Goal: Information Seeking & Learning: Learn about a topic

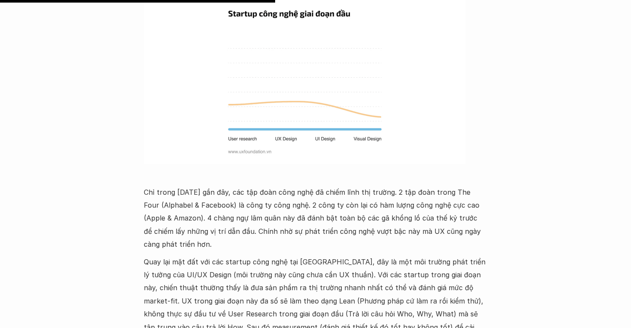
scroll to position [2364, 0]
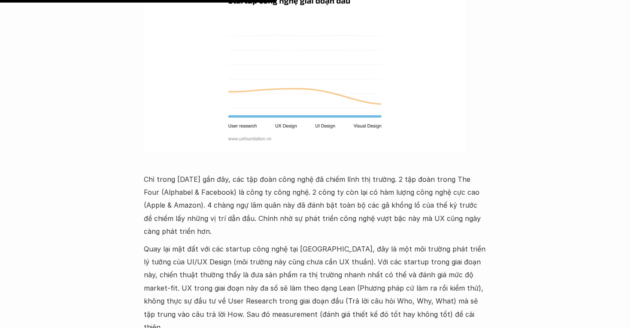
click at [423, 242] on p "Quay lại mặt đất với các startup công nghệ tại Việt Nam, đây là một môi trường …" at bounding box center [315, 287] width 343 height 91
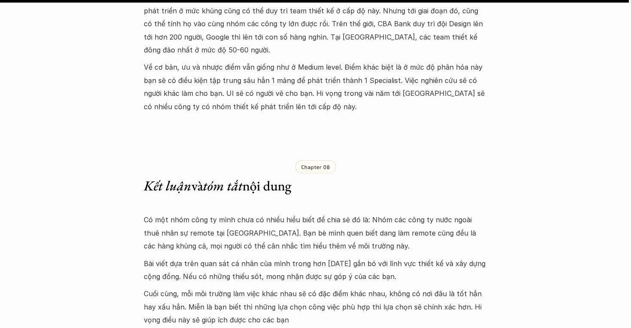
scroll to position [5395, 0]
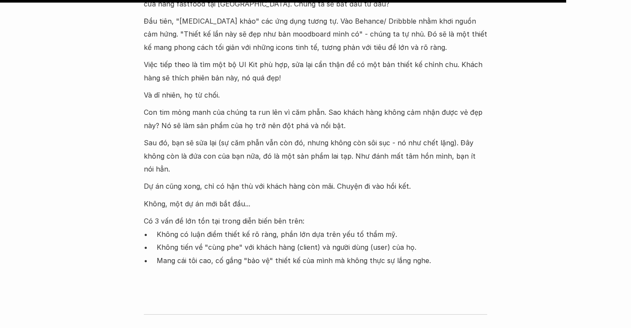
scroll to position [425, 0]
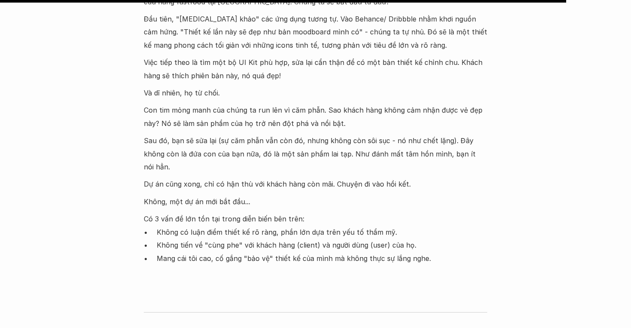
click at [144, 177] on p "Dự án cũng xong, chỉ có hận thù với khách hàng còn mãi. Chuyện đi vào hồi kết." at bounding box center [315, 183] width 343 height 13
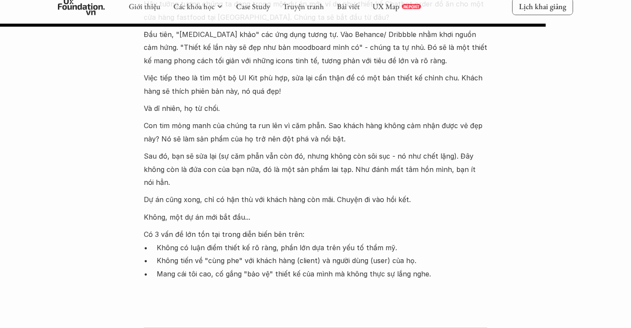
scroll to position [407, 0]
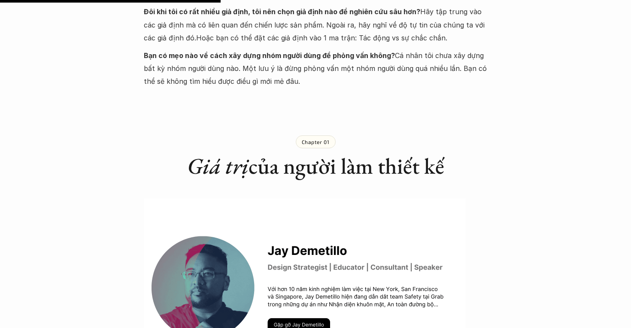
scroll to position [1964, 0]
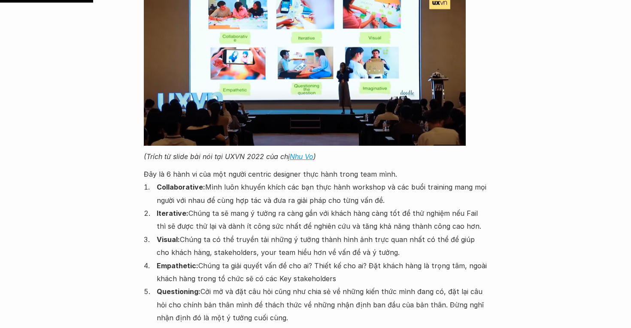
scroll to position [1866, 0]
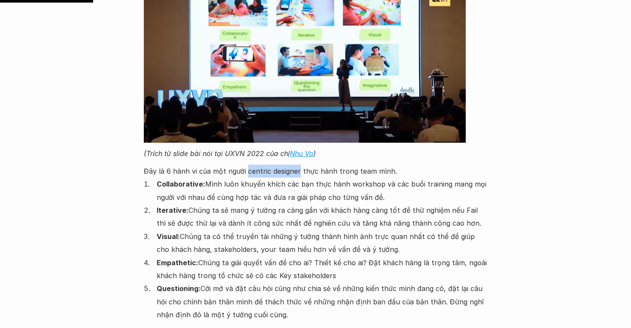
drag, startPoint x: 245, startPoint y: 161, endPoint x: 297, endPoint y: 157, distance: 52.1
click at [297, 164] on p "Đây là 6 hành vi của một người centric designer thực hành trong team mình." at bounding box center [315, 170] width 343 height 13
click at [265, 170] on img at bounding box center [266, 171] width 11 height 11
click at [319, 164] on p "Đây là 6 hành vi của một người centric designer thực hành trong team mình." at bounding box center [315, 170] width 343 height 13
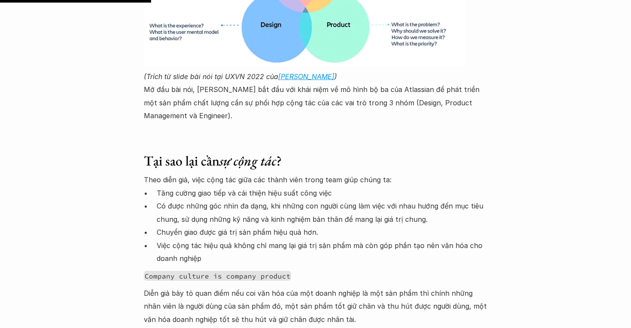
scroll to position [3044, 0]
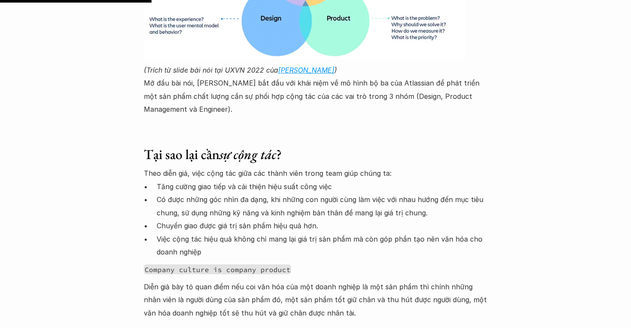
click at [326, 262] on p "Company culture is company product" at bounding box center [315, 268] width 343 height 13
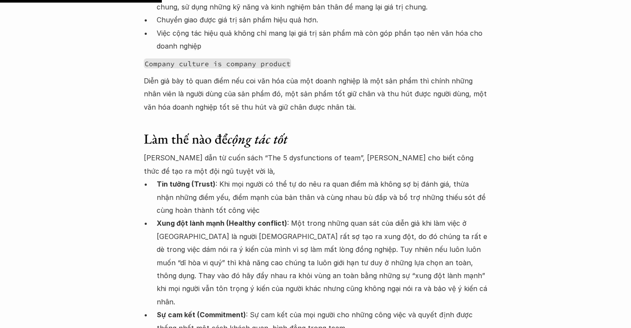
scroll to position [3251, 0]
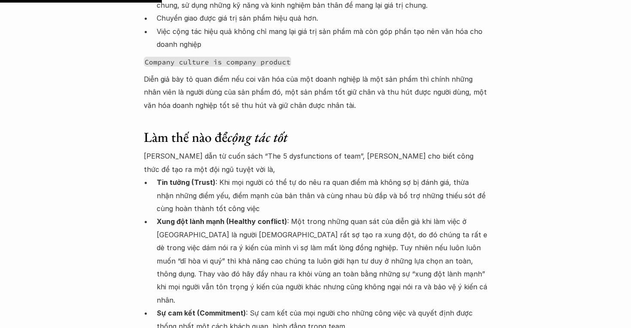
click at [361, 215] on p "Xung đột lành mạnh (Healthy conflict) : Một trong những quan sát của diễn giả k…" at bounding box center [322, 260] width 331 height 91
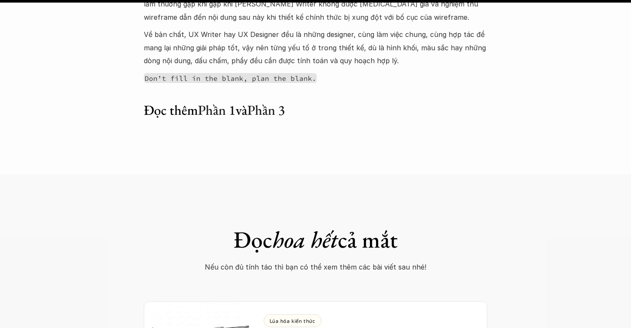
scroll to position [12956, 0]
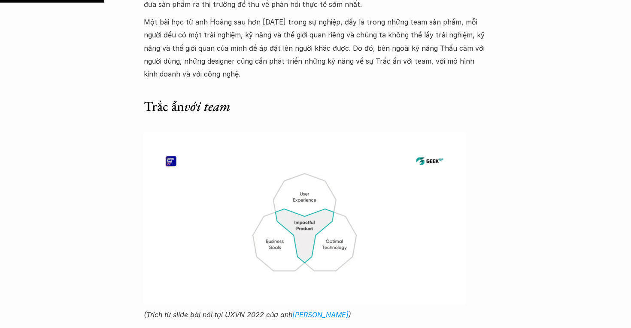
scroll to position [1637, 0]
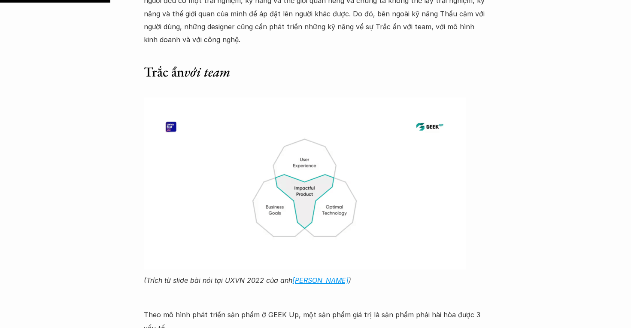
click at [232, 191] on img at bounding box center [305, 183] width 322 height 172
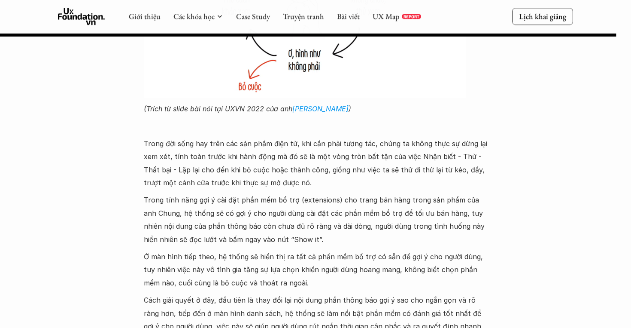
scroll to position [9154, 0]
